Goal: Use online tool/utility: Utilize a website feature to perform a specific function

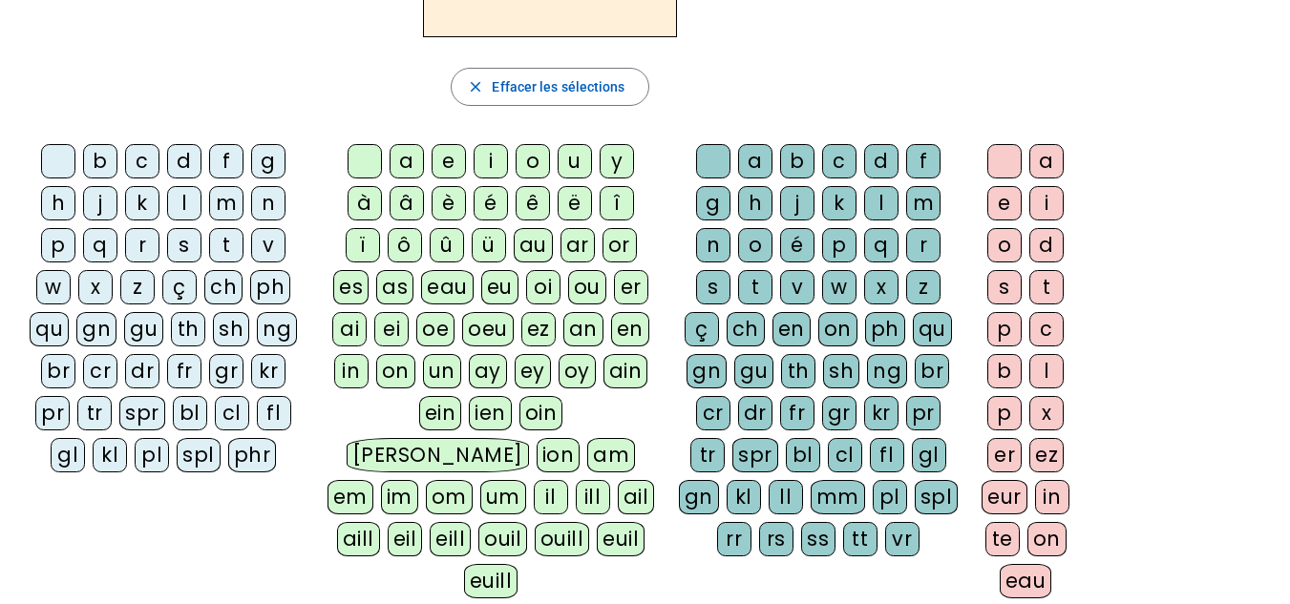
scroll to position [260, 0]
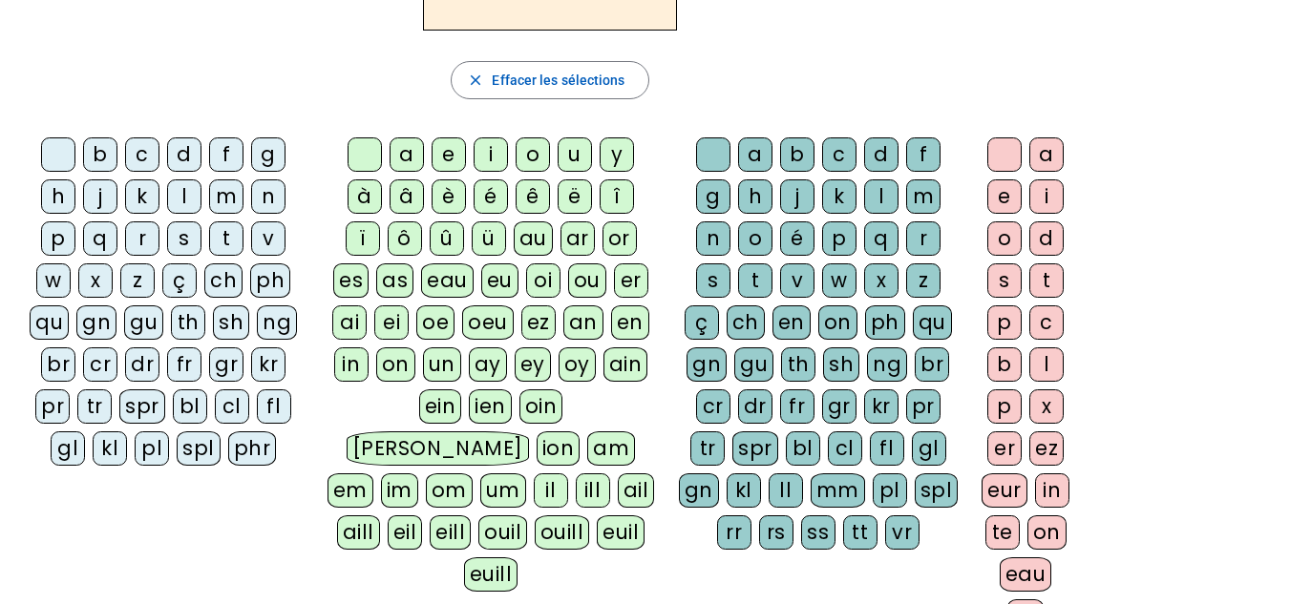
click at [922, 198] on div "m" at bounding box center [923, 196] width 34 height 34
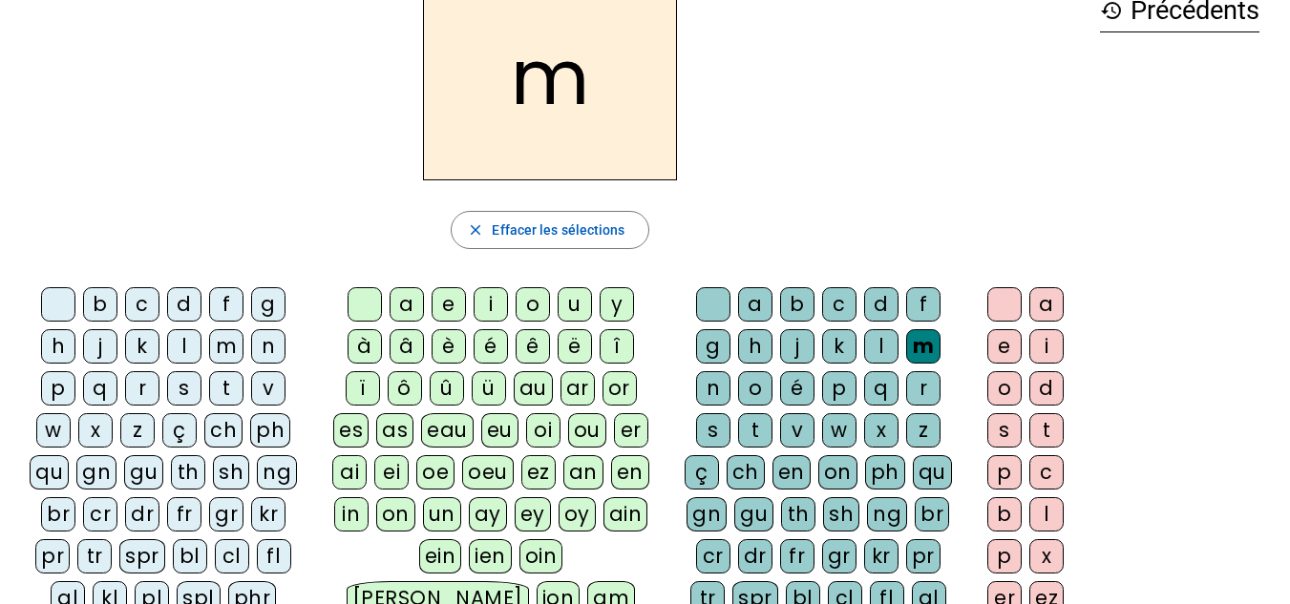
scroll to position [116, 0]
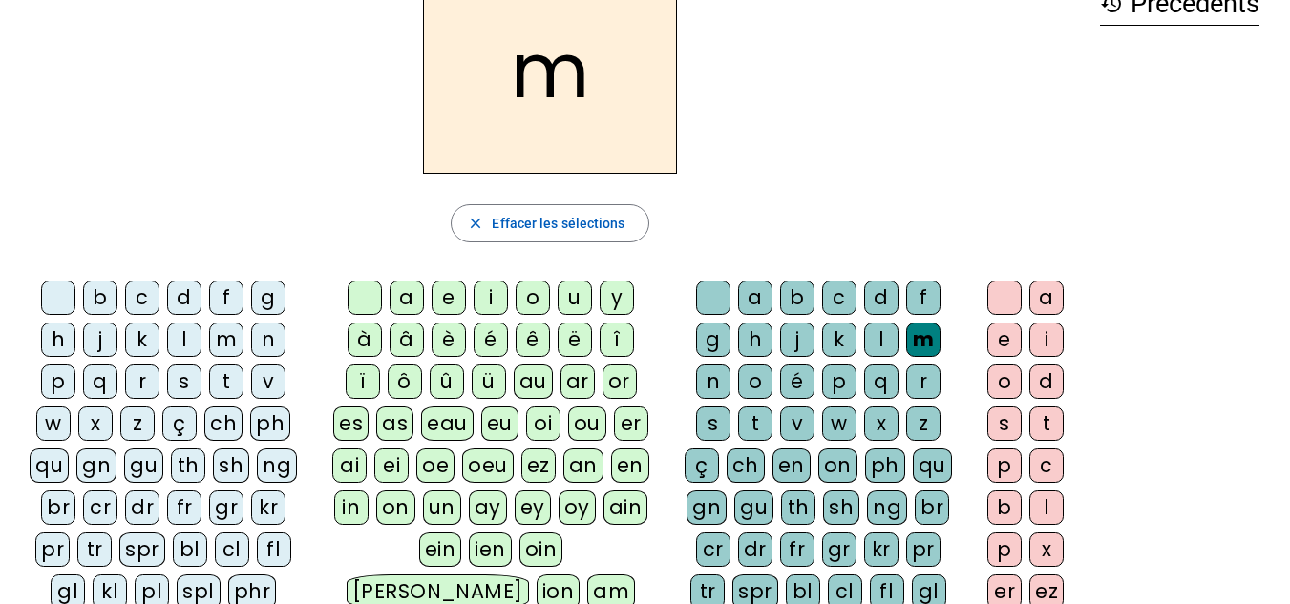
click at [406, 298] on div "a" at bounding box center [406, 298] width 34 height 34
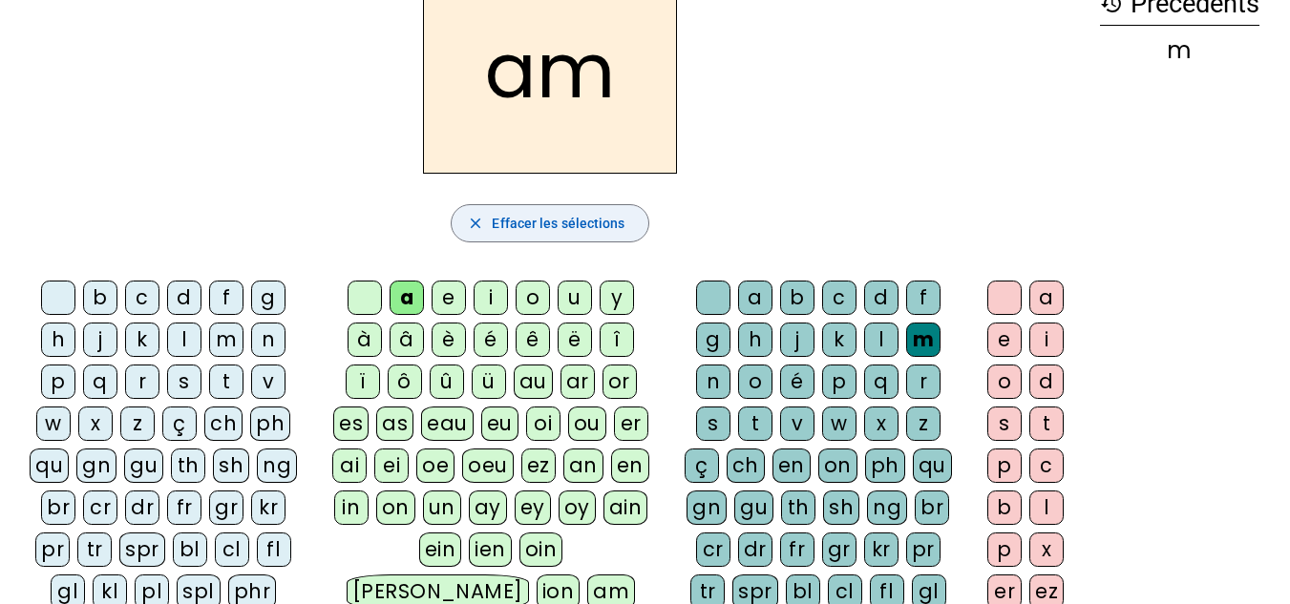
click at [537, 220] on span "Effacer les sélections" at bounding box center [558, 223] width 133 height 23
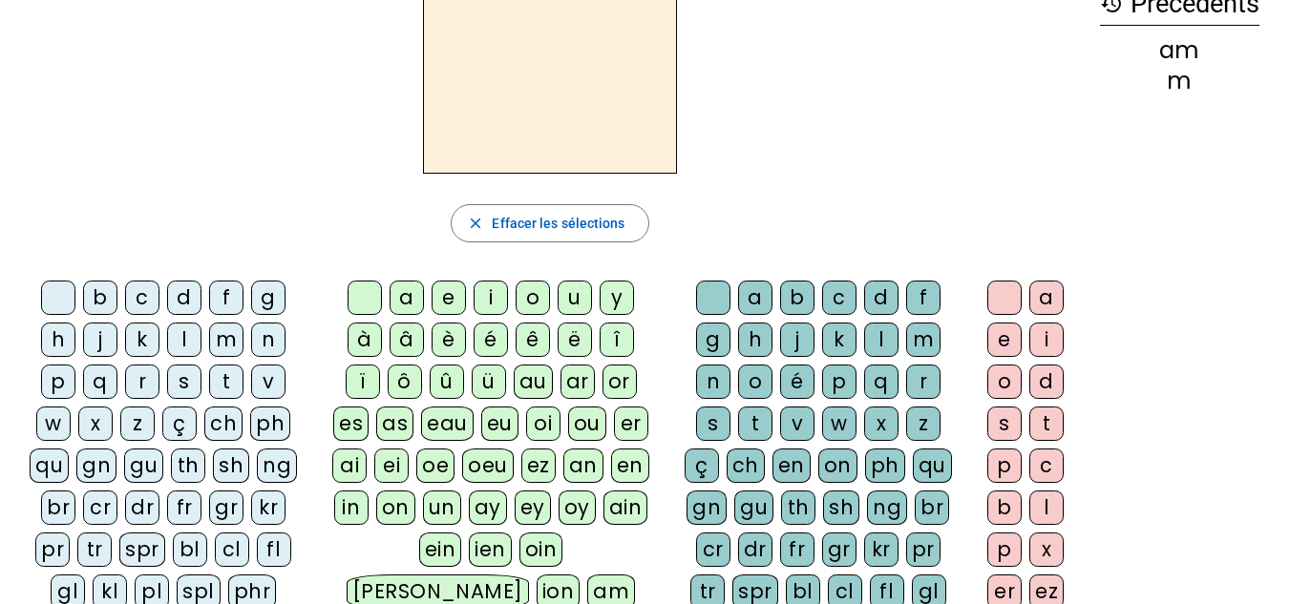
click at [225, 340] on div "m" at bounding box center [226, 340] width 34 height 34
click at [402, 301] on div "a" at bounding box center [406, 298] width 34 height 34
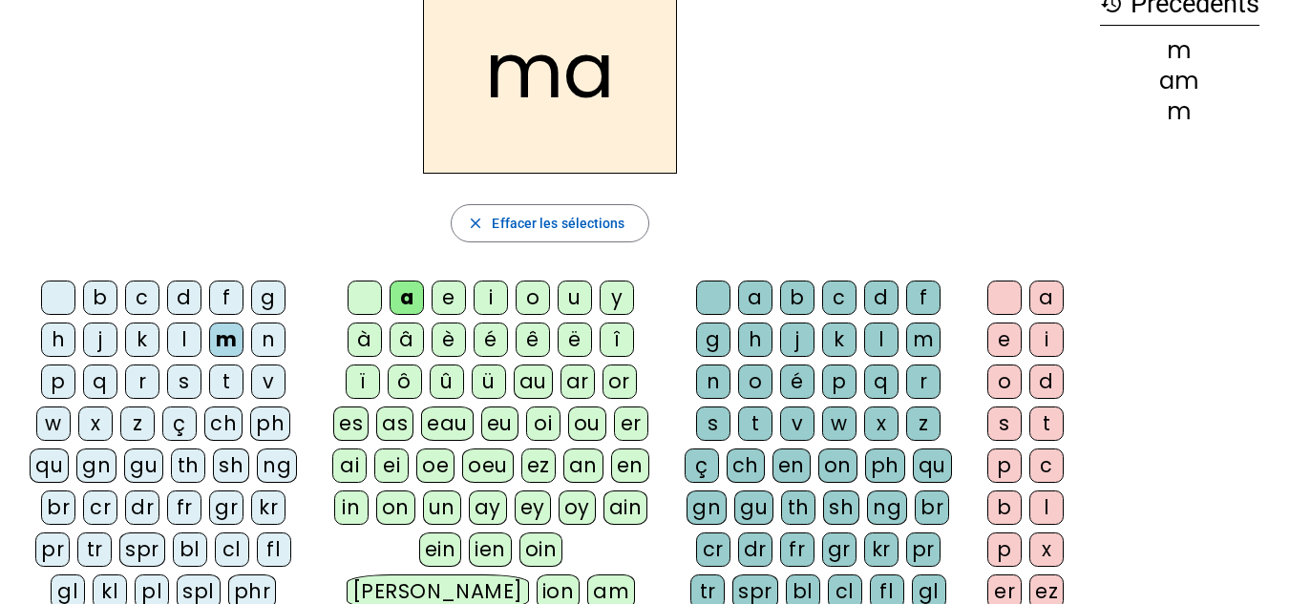
click at [184, 343] on div "l" at bounding box center [184, 340] width 34 height 34
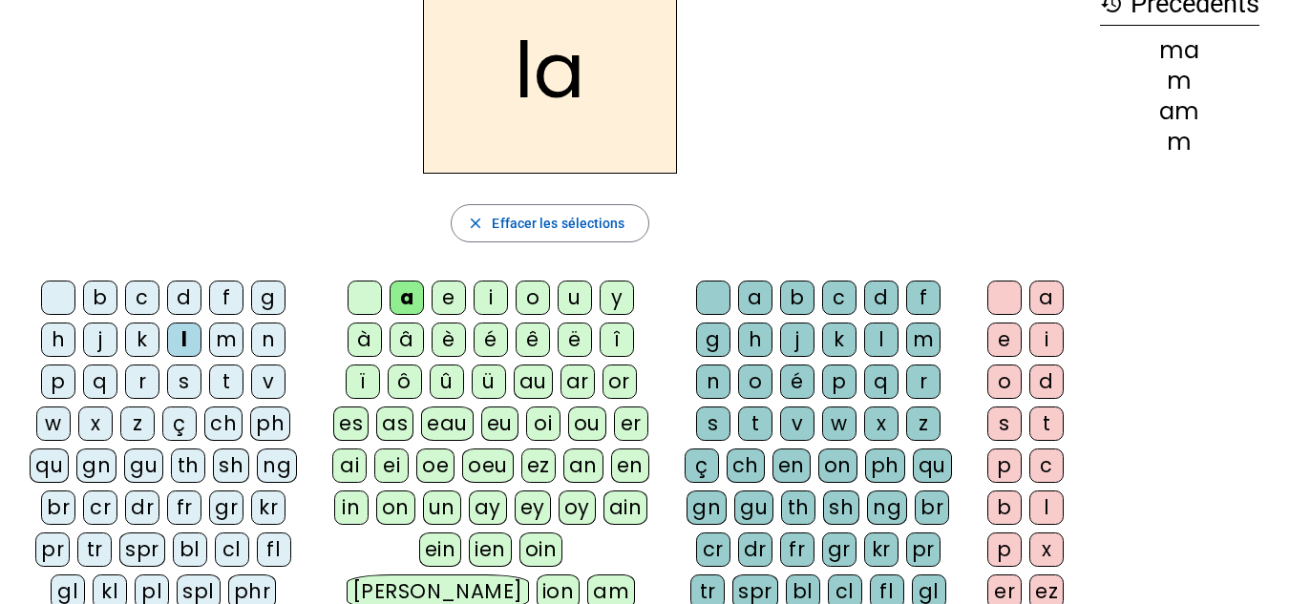
click at [221, 381] on div "t" at bounding box center [226, 382] width 34 height 34
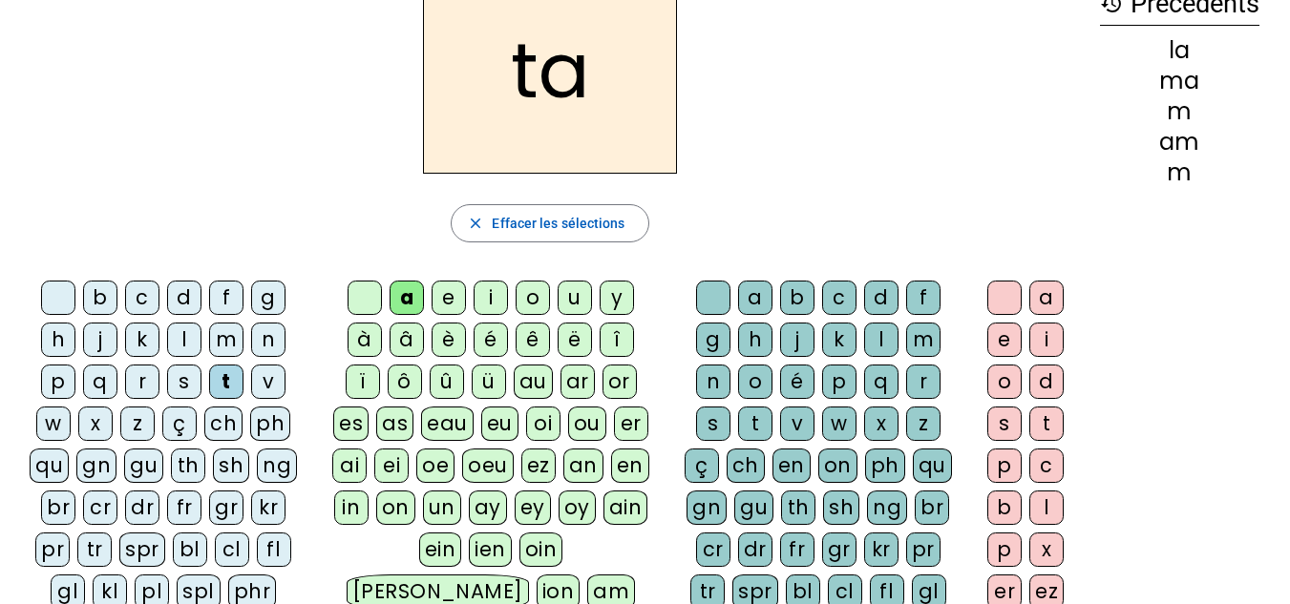
click at [223, 299] on div "f" at bounding box center [226, 298] width 34 height 34
click at [186, 344] on div "l" at bounding box center [184, 340] width 34 height 34
click at [452, 299] on div "e" at bounding box center [448, 298] width 34 height 34
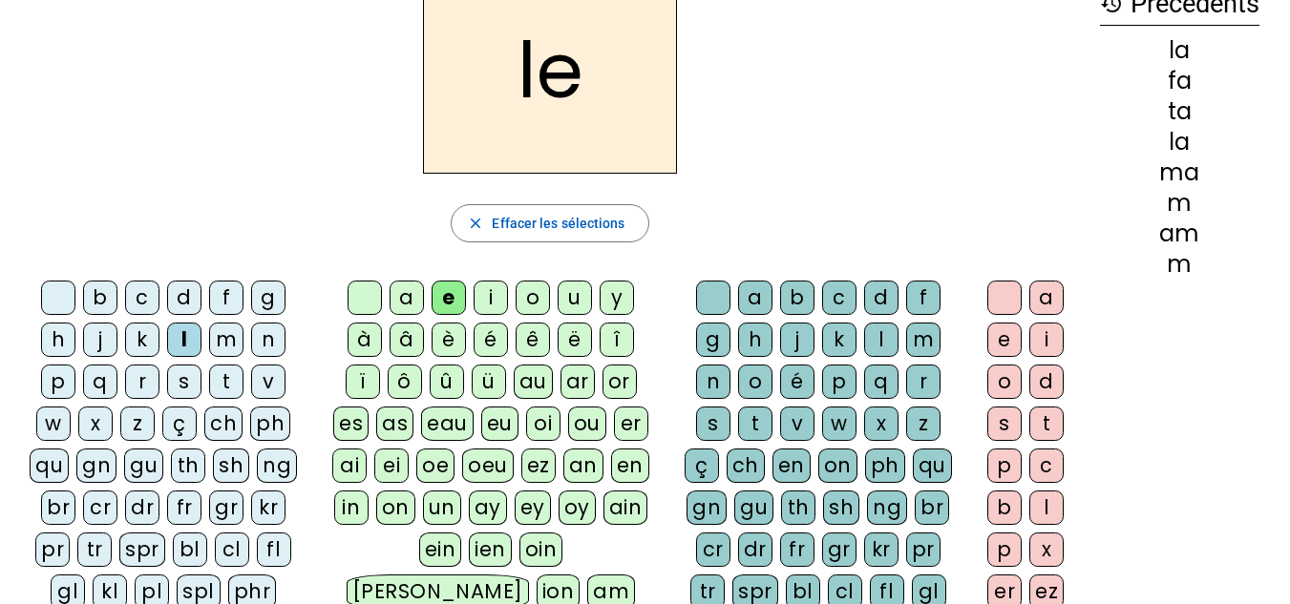
click at [99, 338] on div "j" at bounding box center [100, 340] width 34 height 34
click at [105, 382] on div "q" at bounding box center [100, 382] width 34 height 34
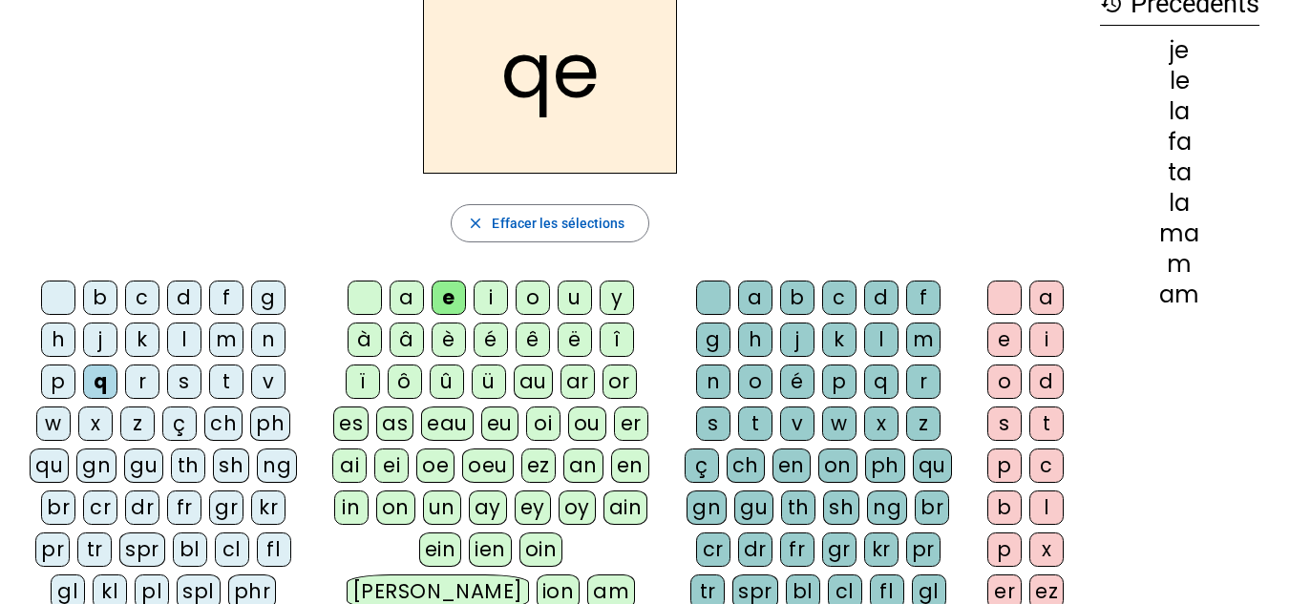
click at [568, 301] on div "u" at bounding box center [574, 298] width 34 height 34
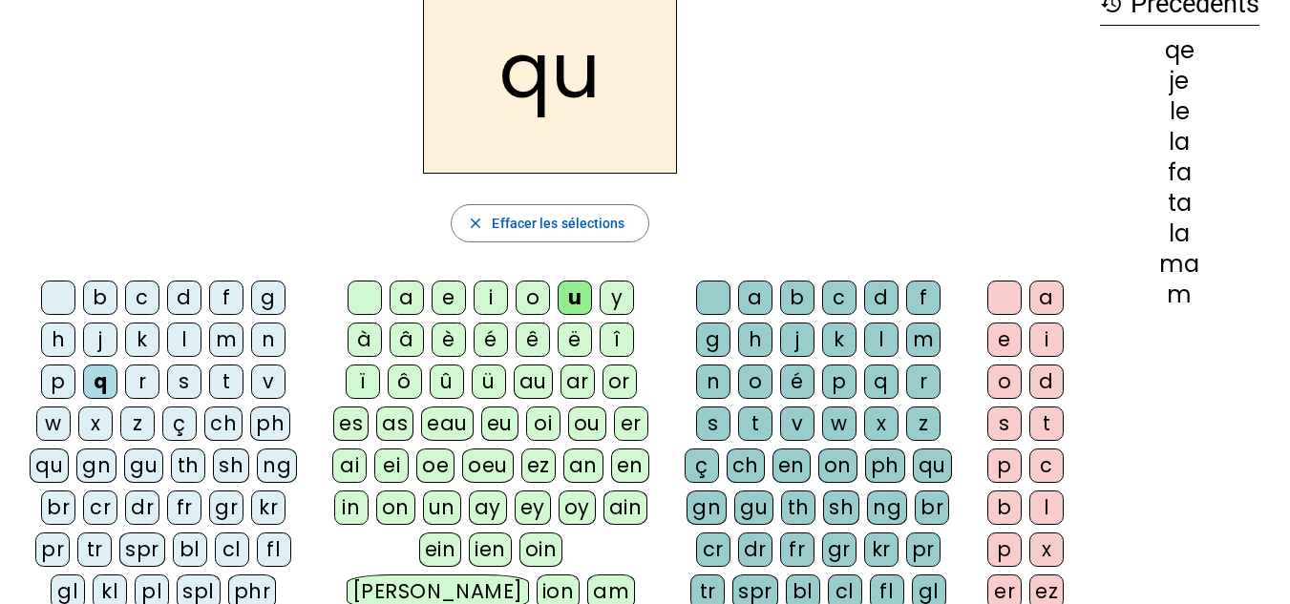
click at [999, 341] on div "e" at bounding box center [1004, 340] width 34 height 34
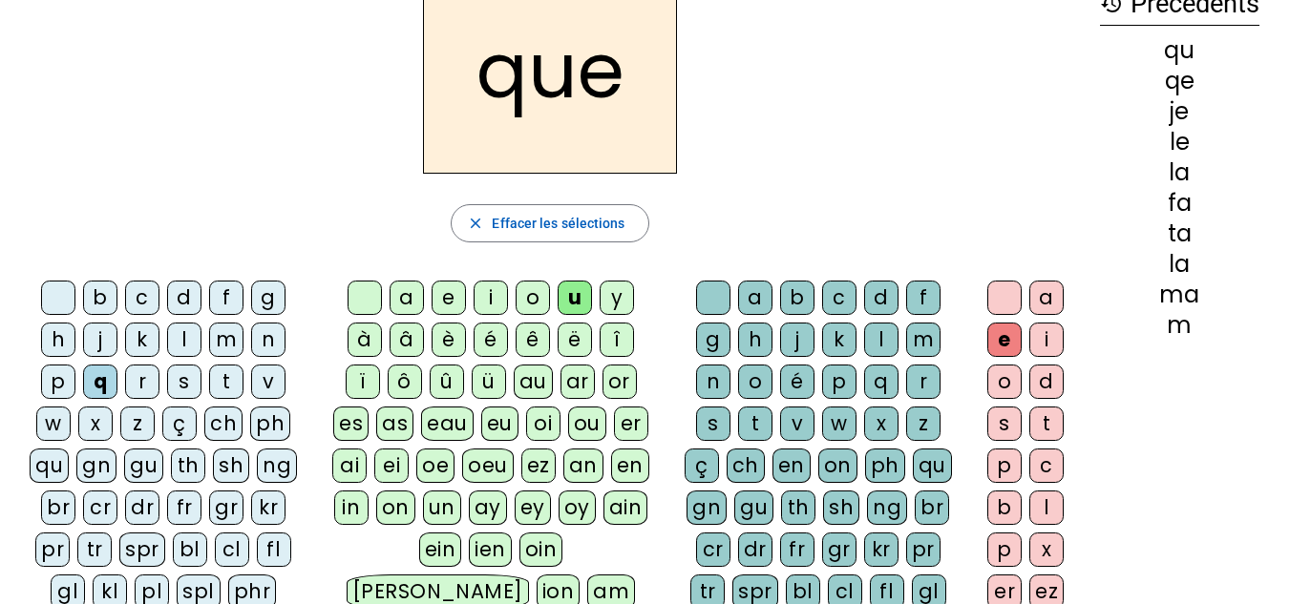
click at [182, 297] on div "d" at bounding box center [184, 298] width 34 height 34
click at [452, 300] on div "e" at bounding box center [448, 298] width 34 height 34
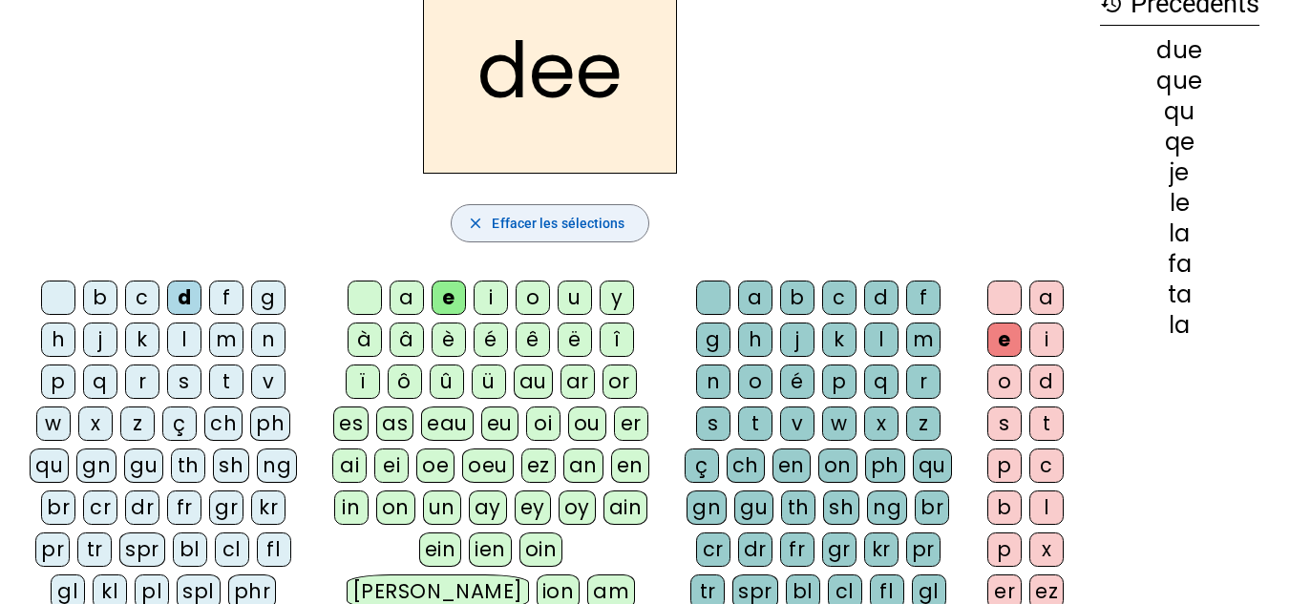
click at [485, 217] on span "button" at bounding box center [549, 223] width 196 height 46
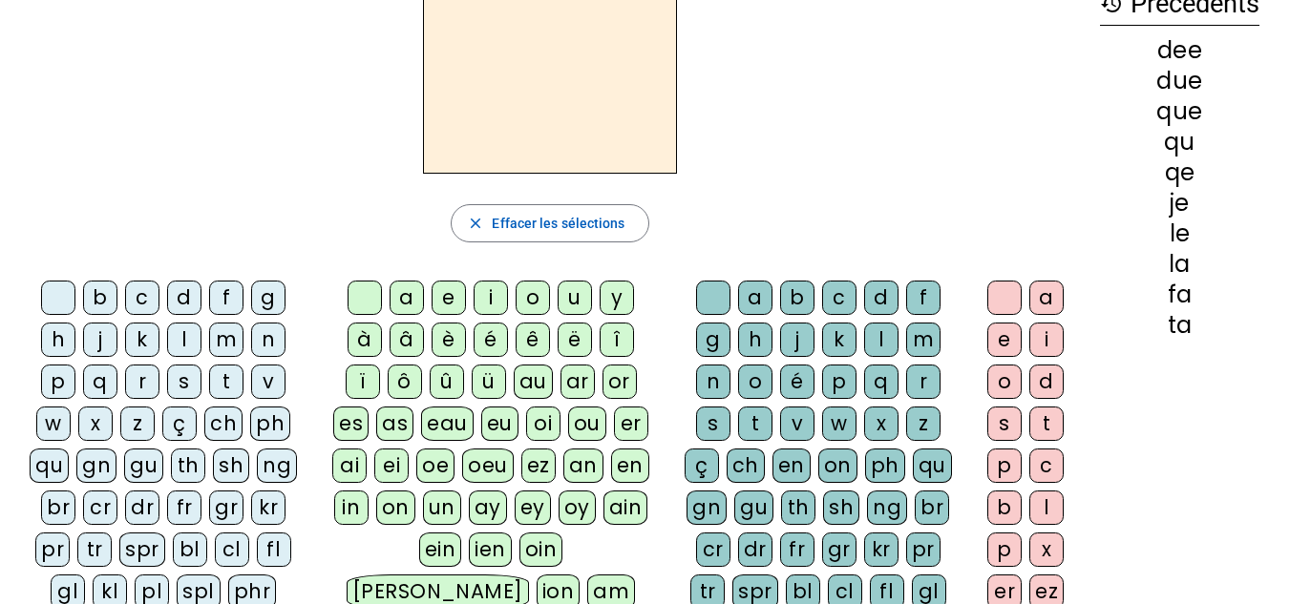
click at [183, 294] on div "d" at bounding box center [184, 298] width 34 height 34
click at [453, 296] on div "e" at bounding box center [448, 298] width 34 height 34
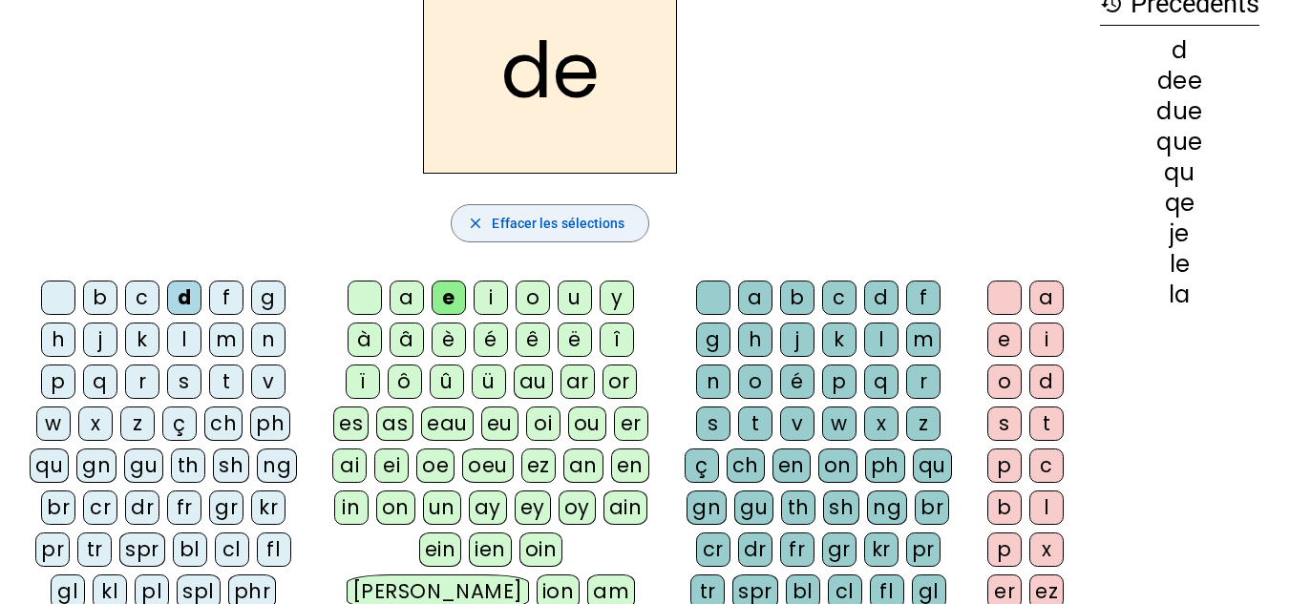
click at [490, 214] on span "button" at bounding box center [549, 223] width 196 height 46
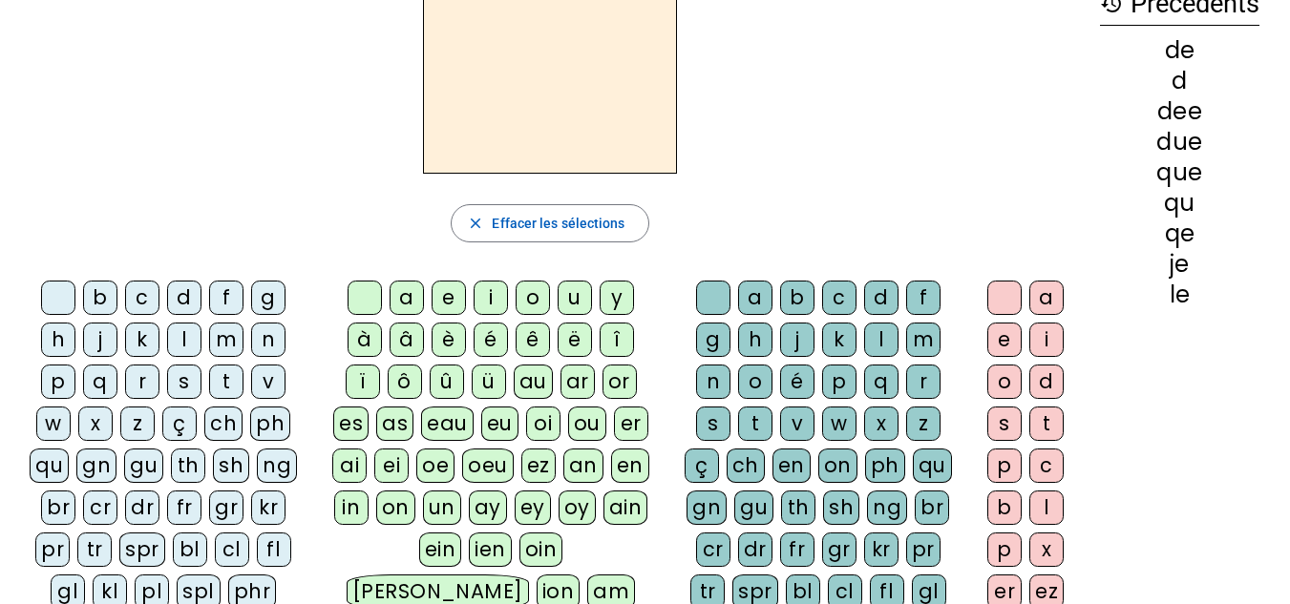
click at [448, 294] on div "e" at bounding box center [448, 298] width 34 height 34
click at [710, 422] on div "s" at bounding box center [713, 424] width 34 height 34
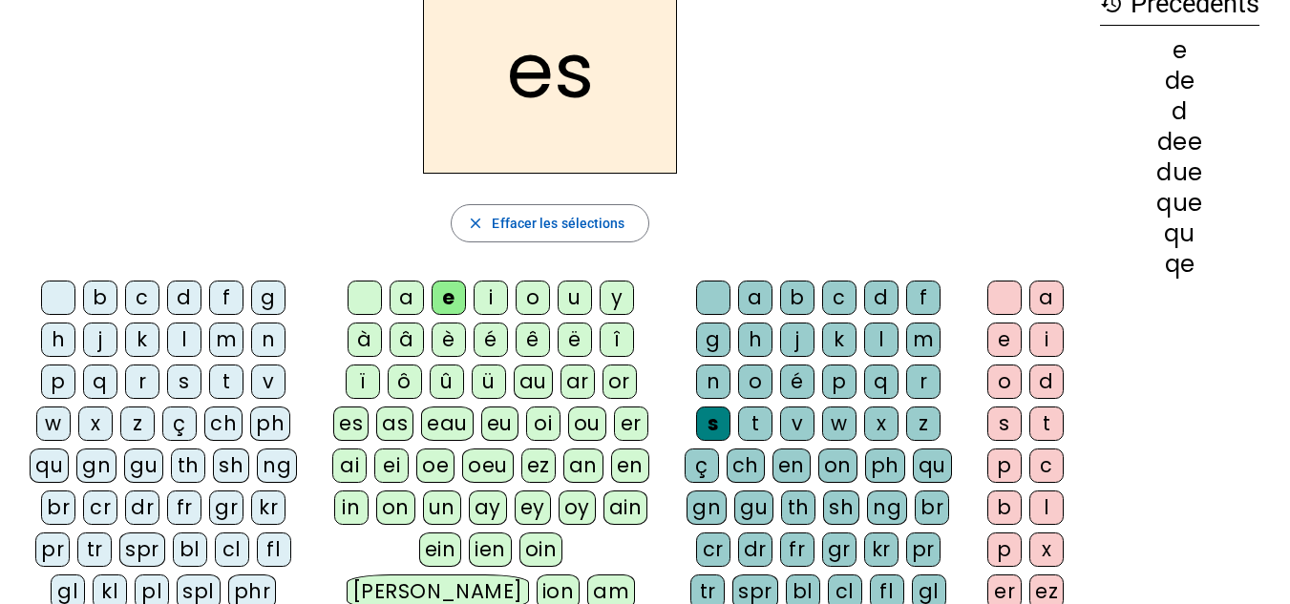
click at [746, 421] on div "t" at bounding box center [755, 424] width 34 height 34
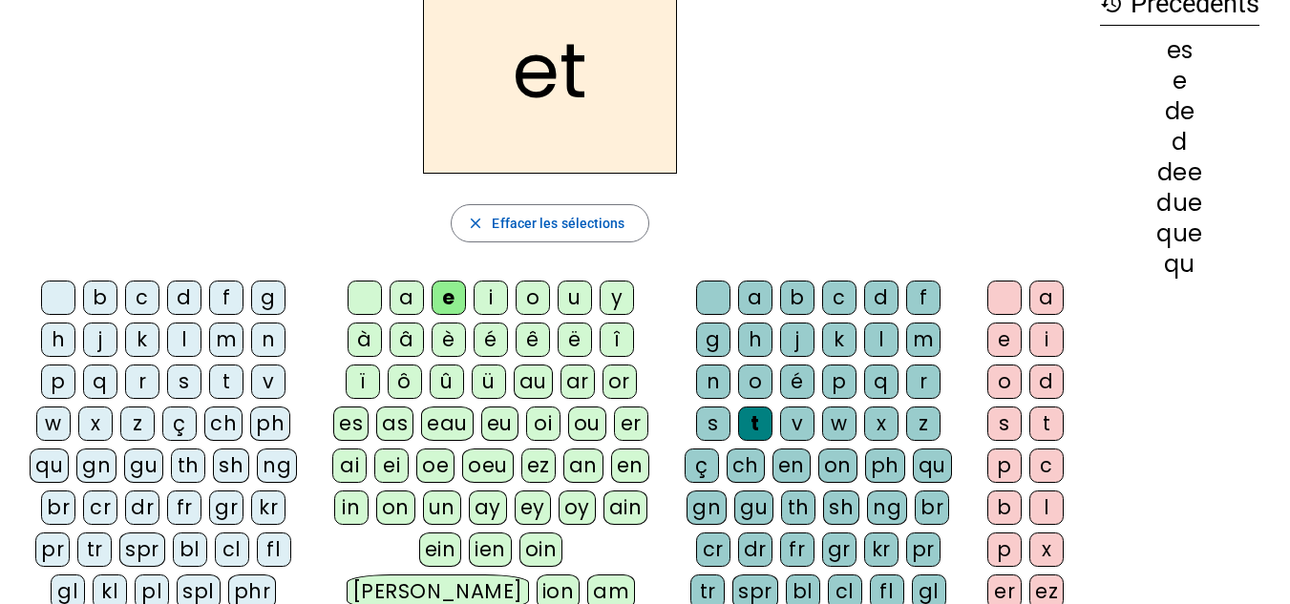
click at [712, 415] on div "s" at bounding box center [713, 424] width 34 height 34
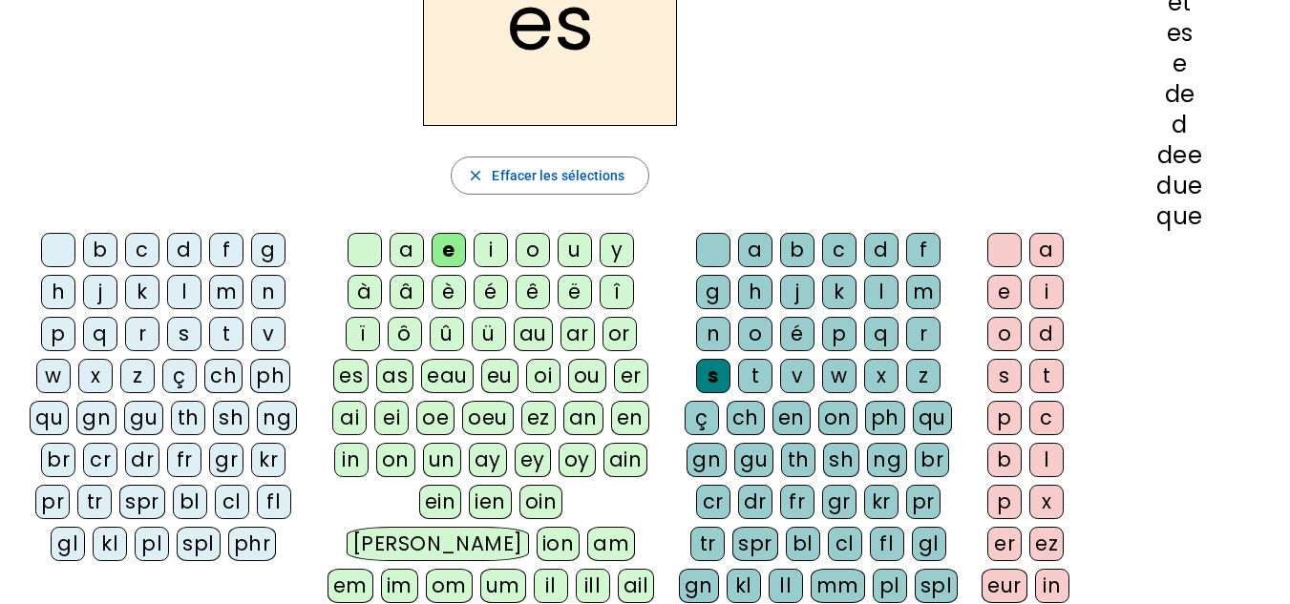
scroll to position [154, 0]
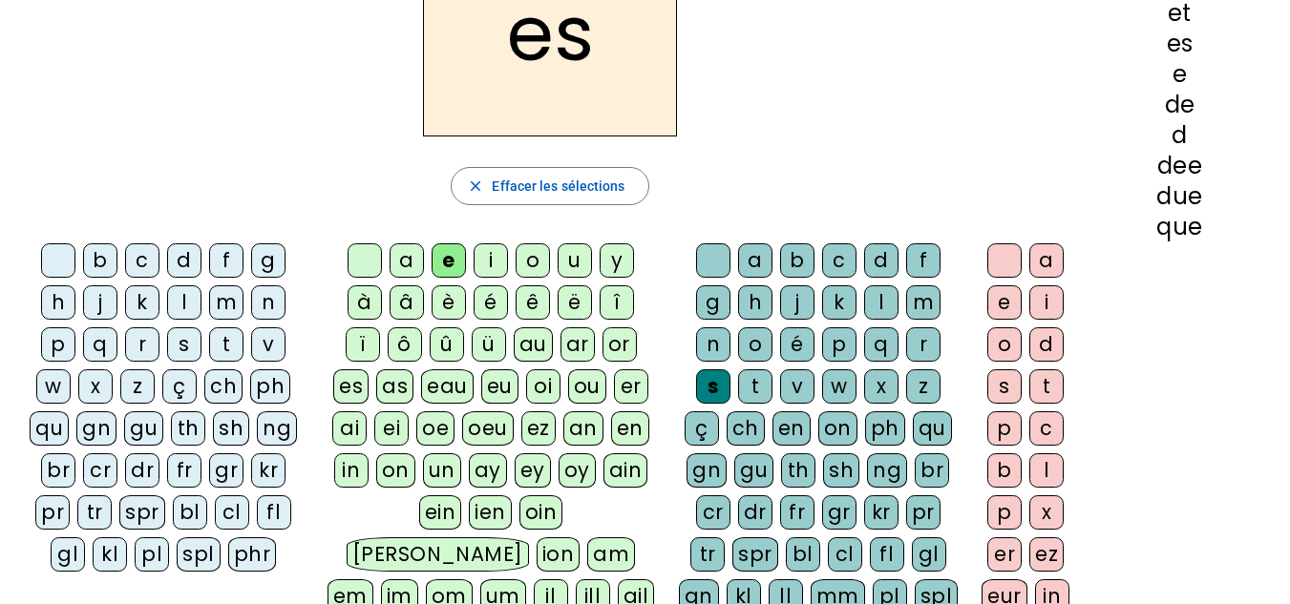
click at [348, 388] on div "es" at bounding box center [350, 386] width 35 height 34
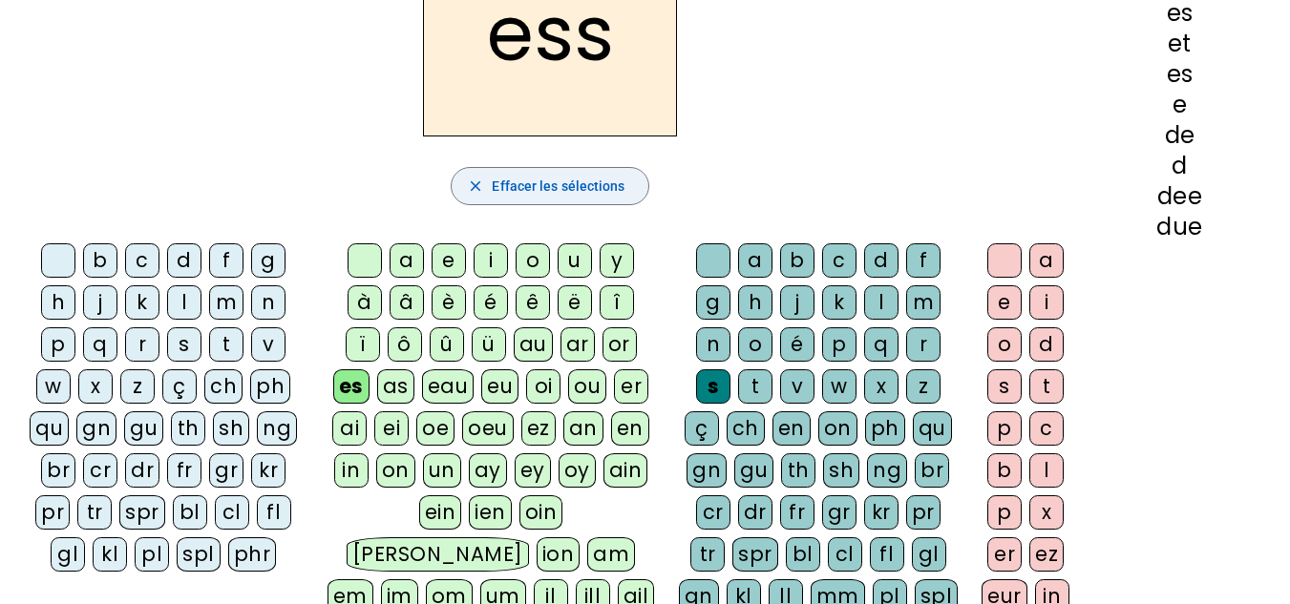
click at [502, 183] on span "Effacer les sélections" at bounding box center [558, 186] width 133 height 23
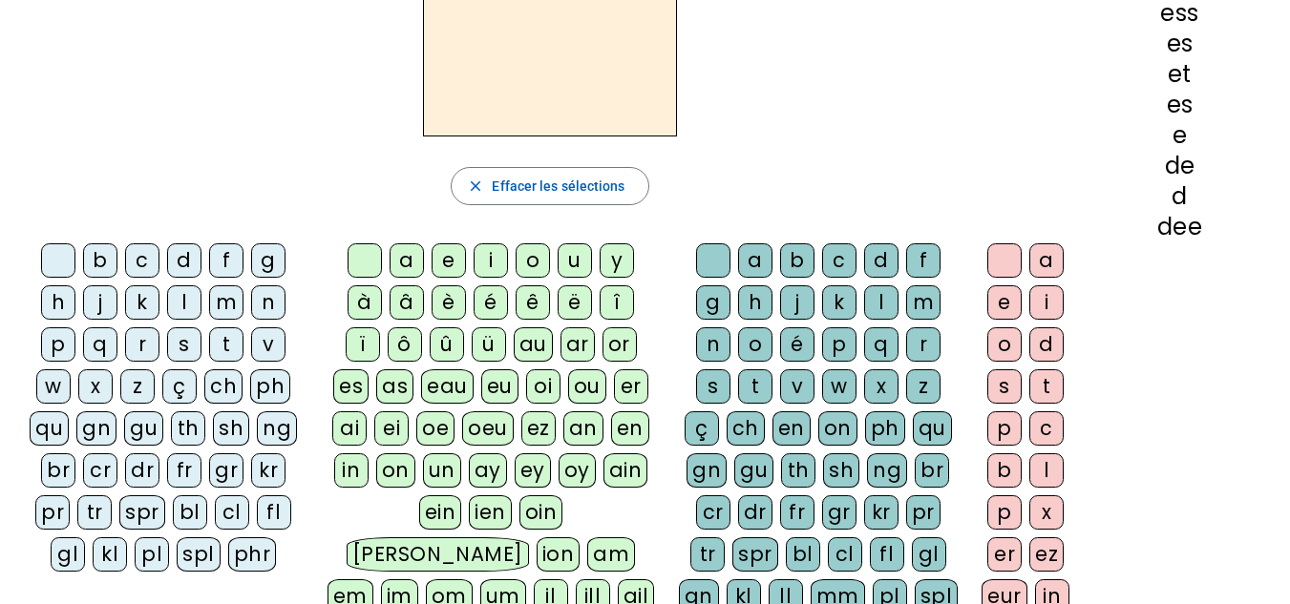
click at [352, 387] on div "es" at bounding box center [350, 386] width 35 height 34
click at [745, 385] on div "t" at bounding box center [755, 386] width 34 height 34
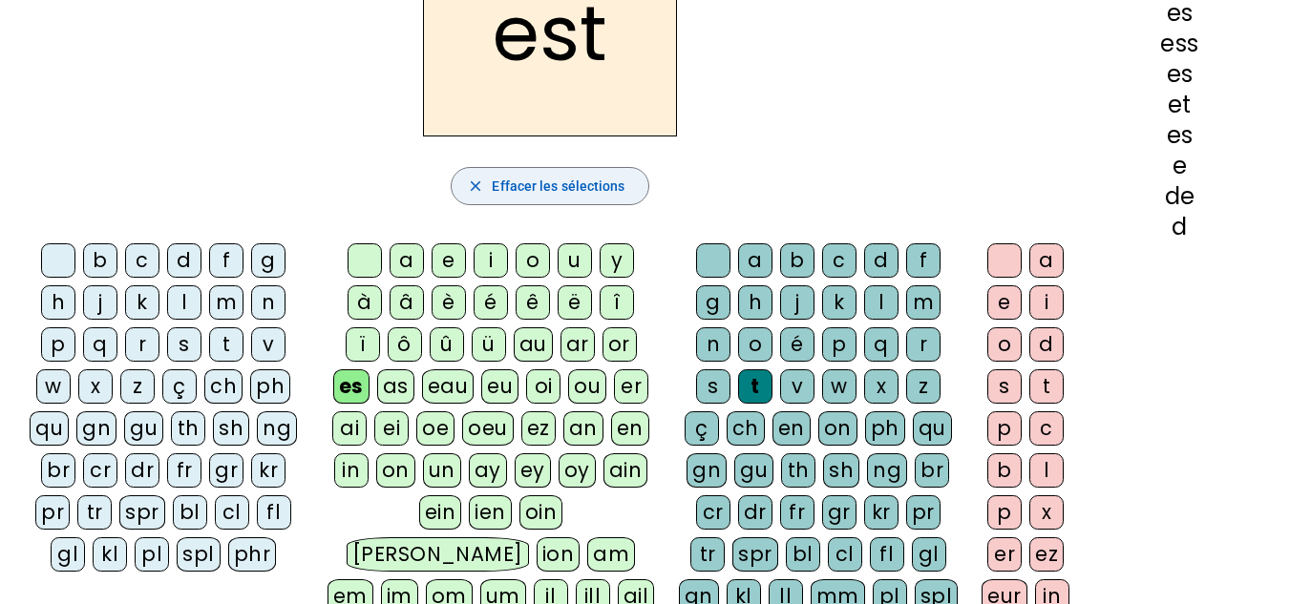
click at [493, 185] on span "Effacer les sélections" at bounding box center [558, 186] width 133 height 23
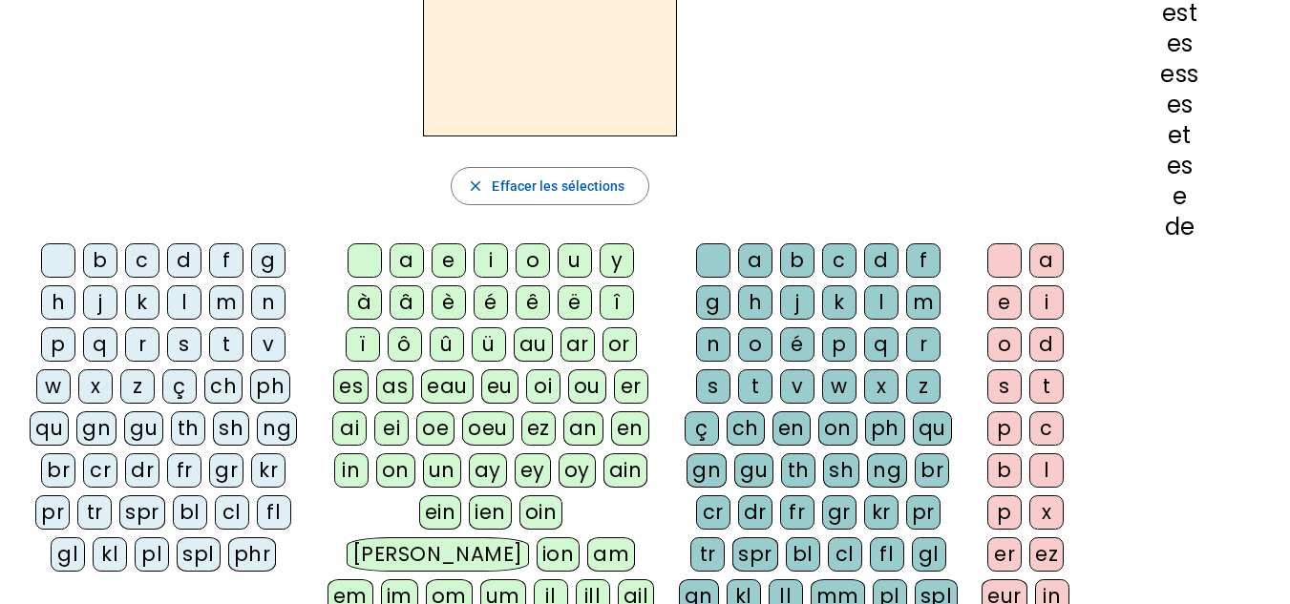
click at [451, 250] on div "e" at bounding box center [448, 260] width 34 height 34
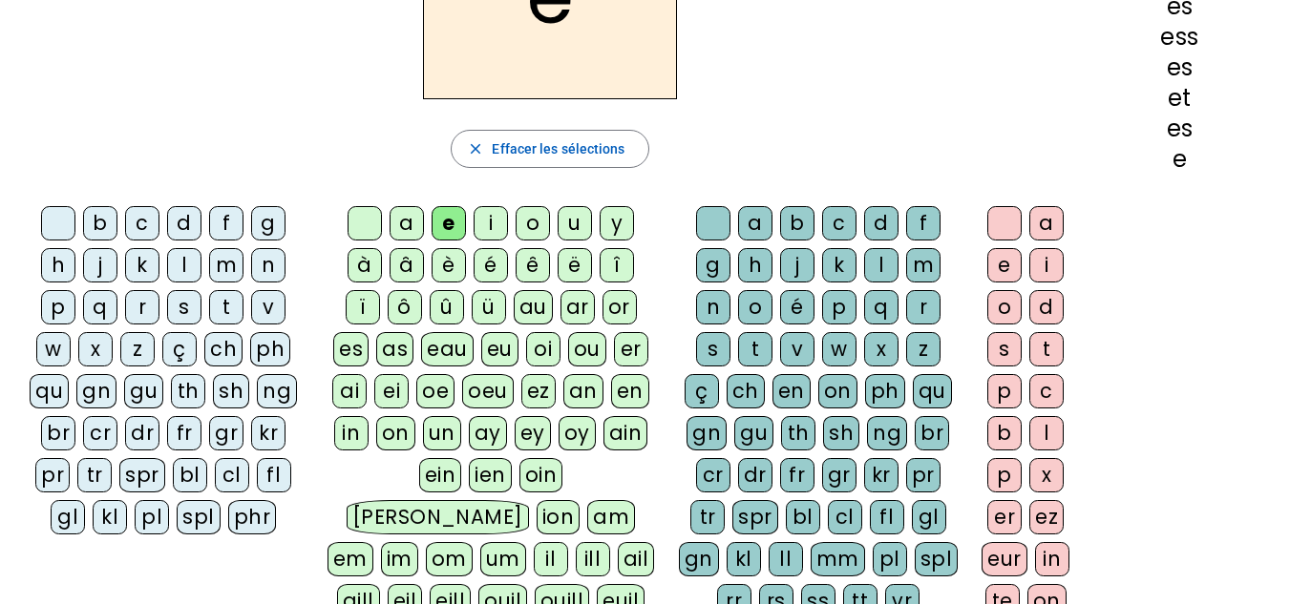
scroll to position [190, 0]
click at [784, 557] on div "ll" at bounding box center [785, 560] width 34 height 34
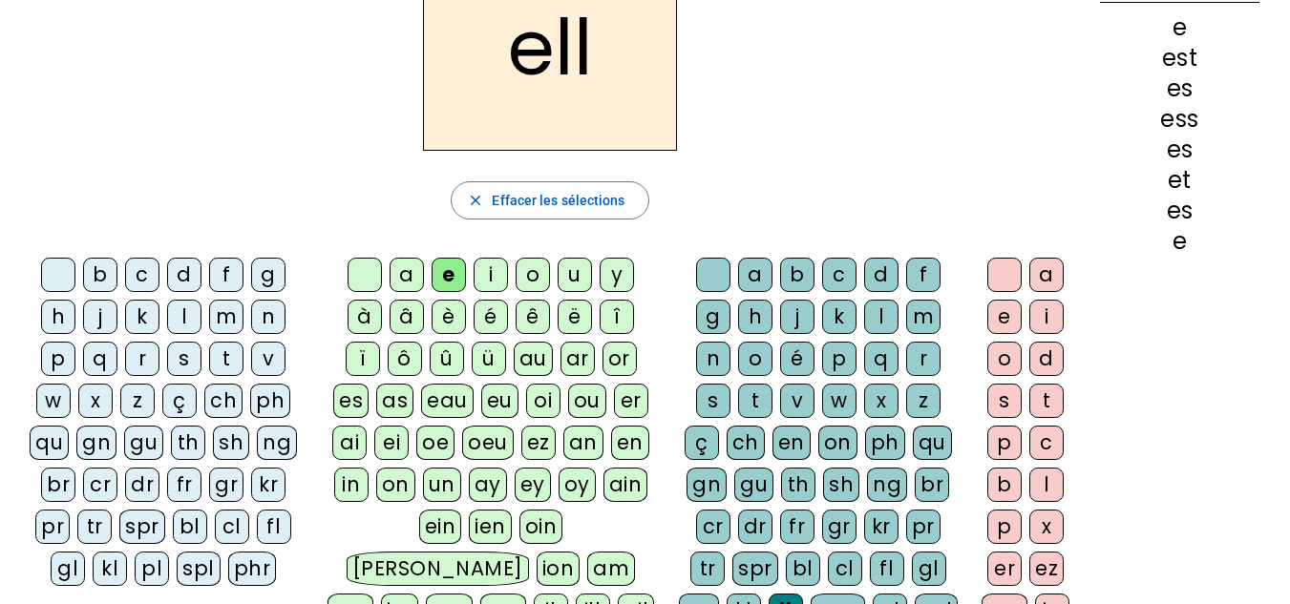
scroll to position [119, 0]
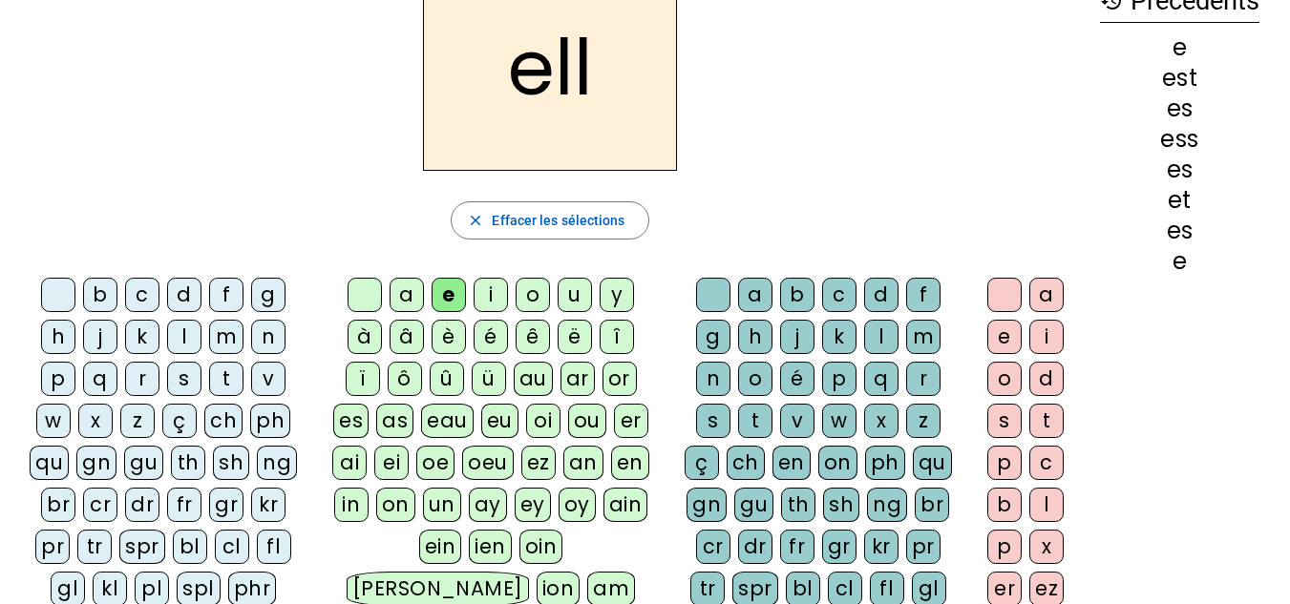
click at [1001, 338] on div "e" at bounding box center [1004, 337] width 34 height 34
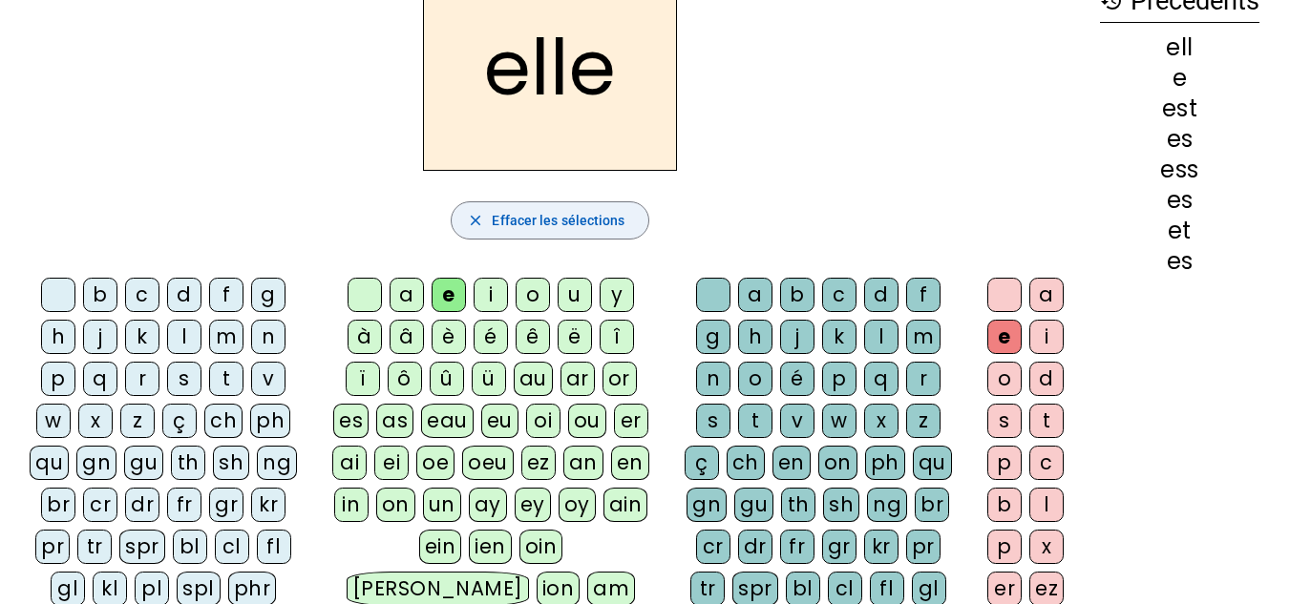
click at [517, 214] on span "Effacer les sélections" at bounding box center [558, 220] width 133 height 23
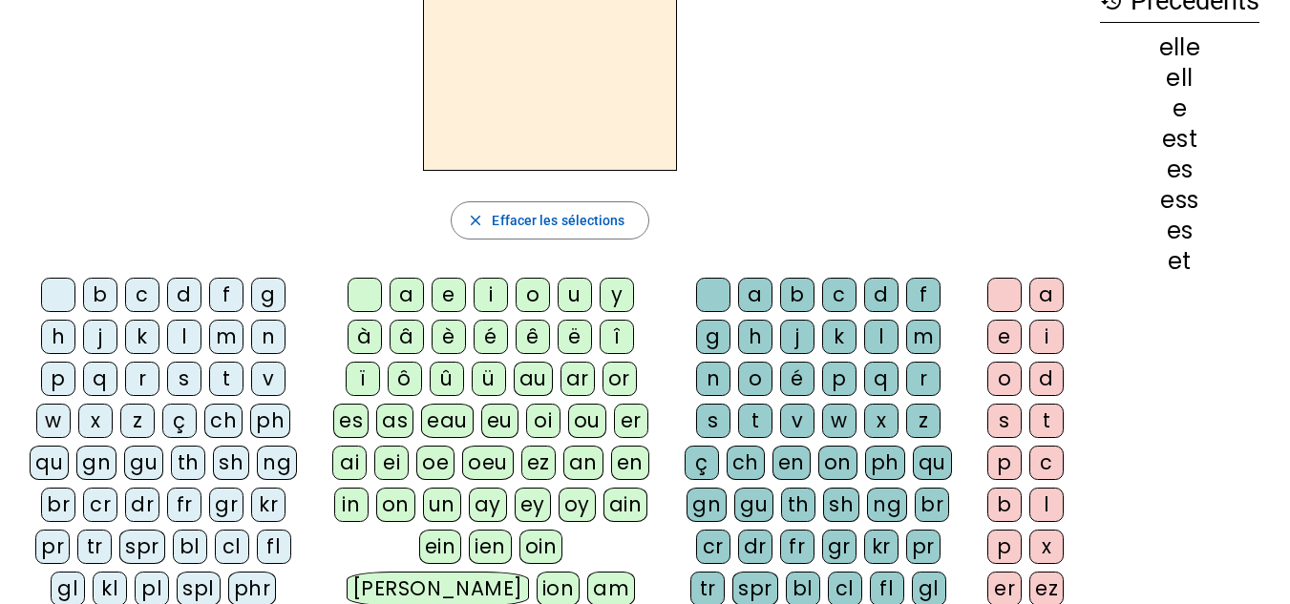
click at [178, 336] on div "l" at bounding box center [184, 337] width 34 height 34
click at [449, 297] on div "e" at bounding box center [448, 295] width 34 height 34
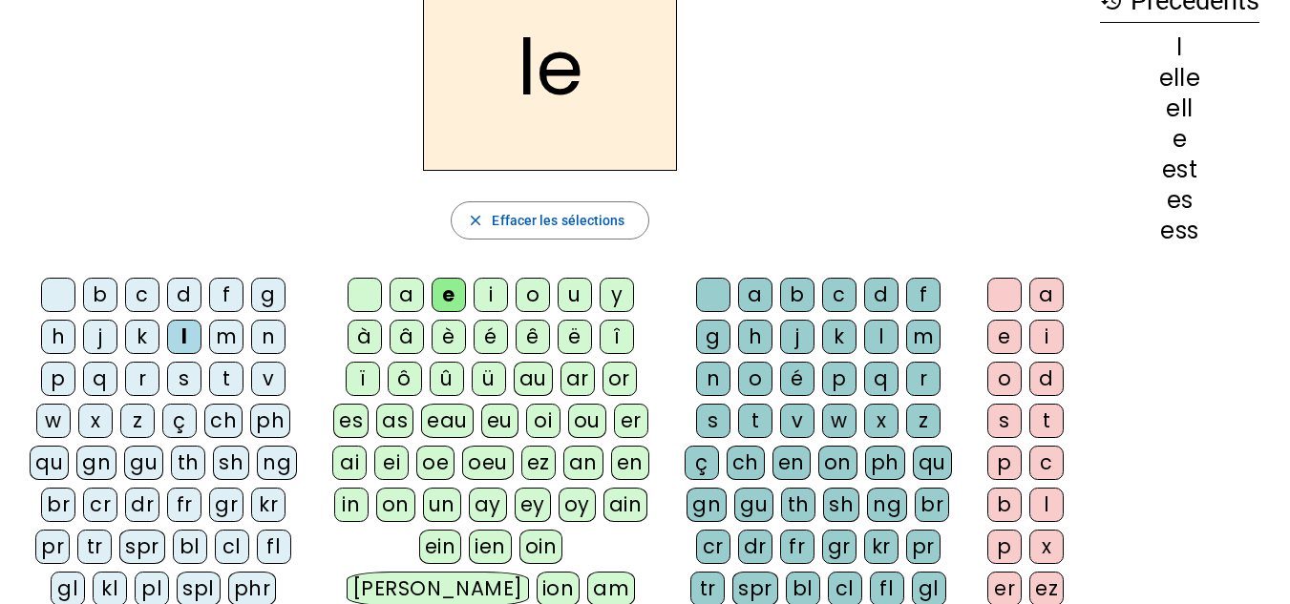
click at [225, 374] on div "t" at bounding box center [226, 379] width 34 height 34
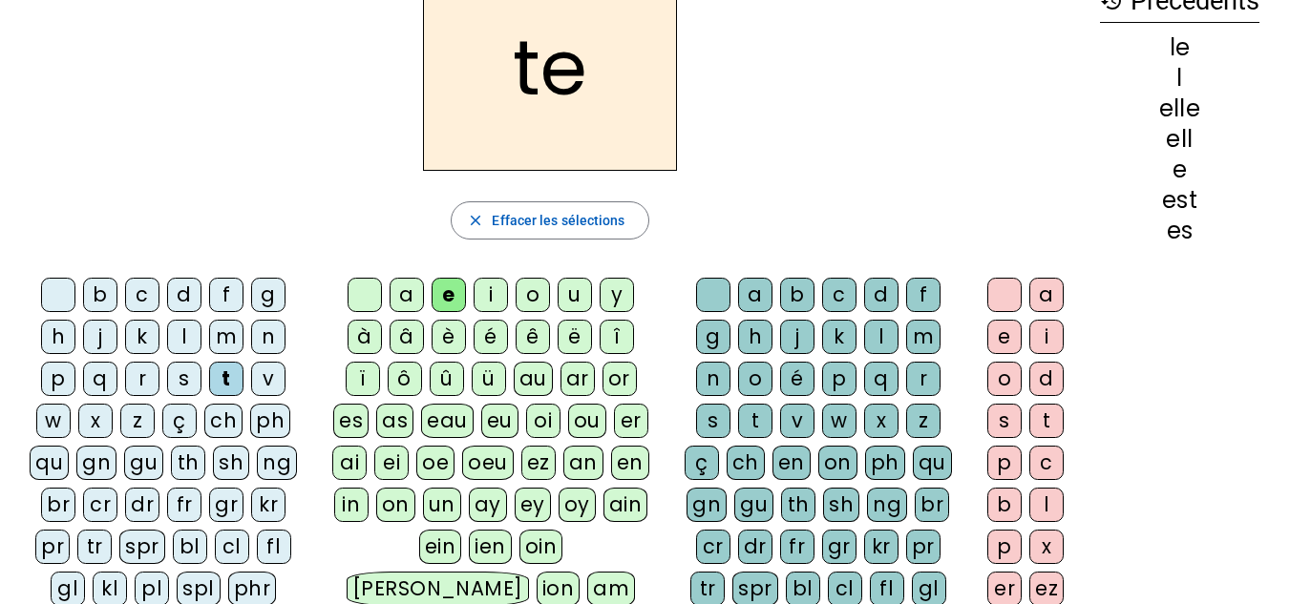
click at [405, 292] on div "a" at bounding box center [406, 295] width 34 height 34
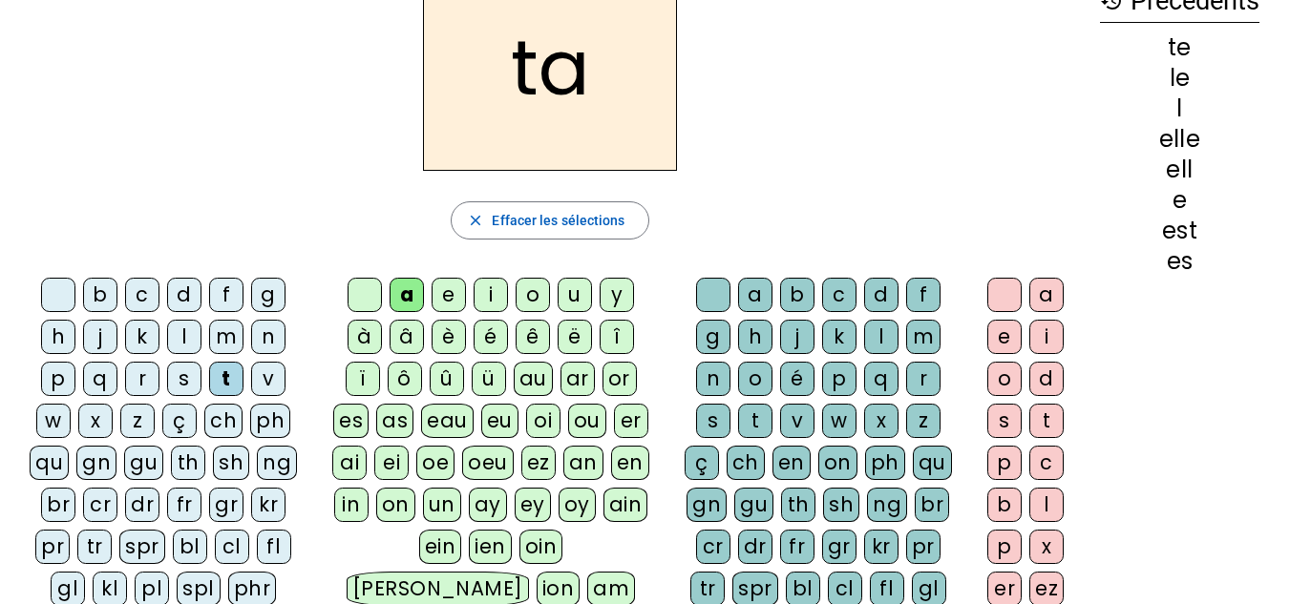
click at [919, 347] on div "m" at bounding box center [923, 337] width 34 height 34
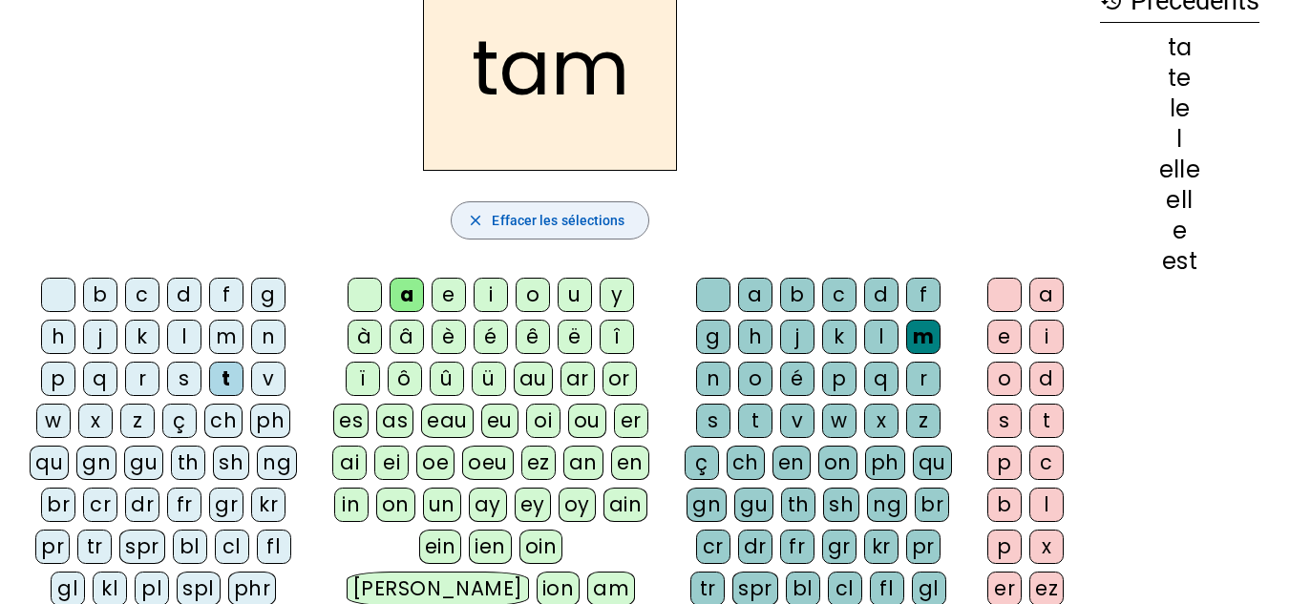
click at [548, 216] on span "Effacer les sélections" at bounding box center [558, 220] width 133 height 23
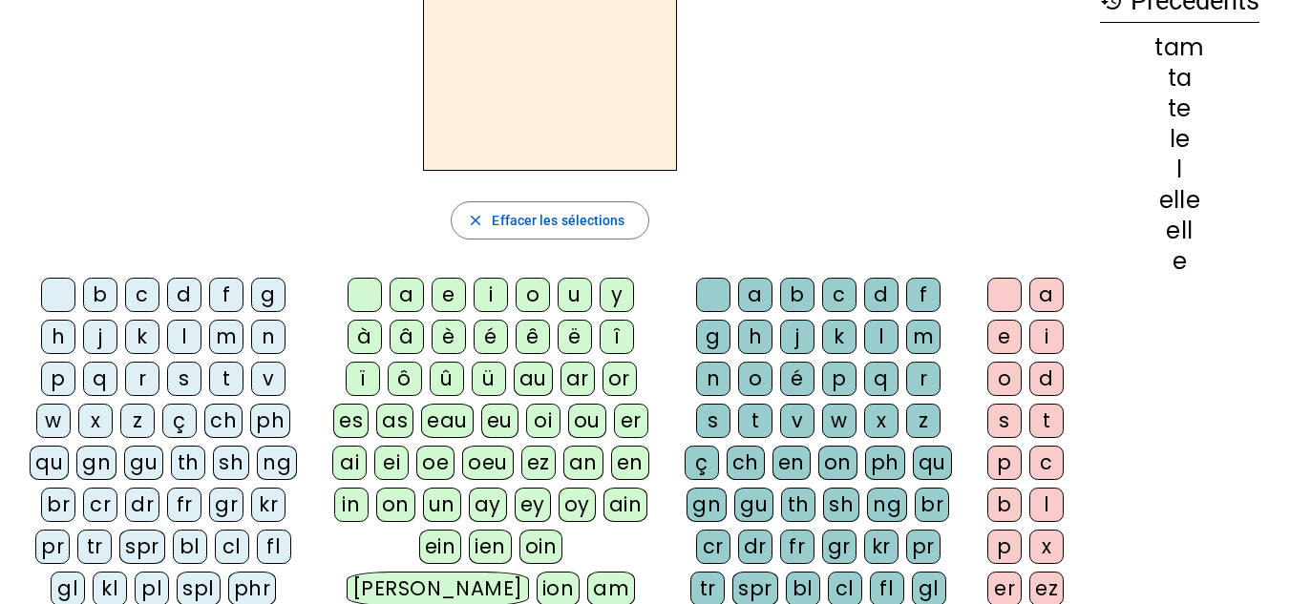
click at [230, 340] on div "m" at bounding box center [226, 337] width 34 height 34
click at [403, 297] on div "a" at bounding box center [406, 295] width 34 height 34
